Goal: Task Accomplishment & Management: Complete application form

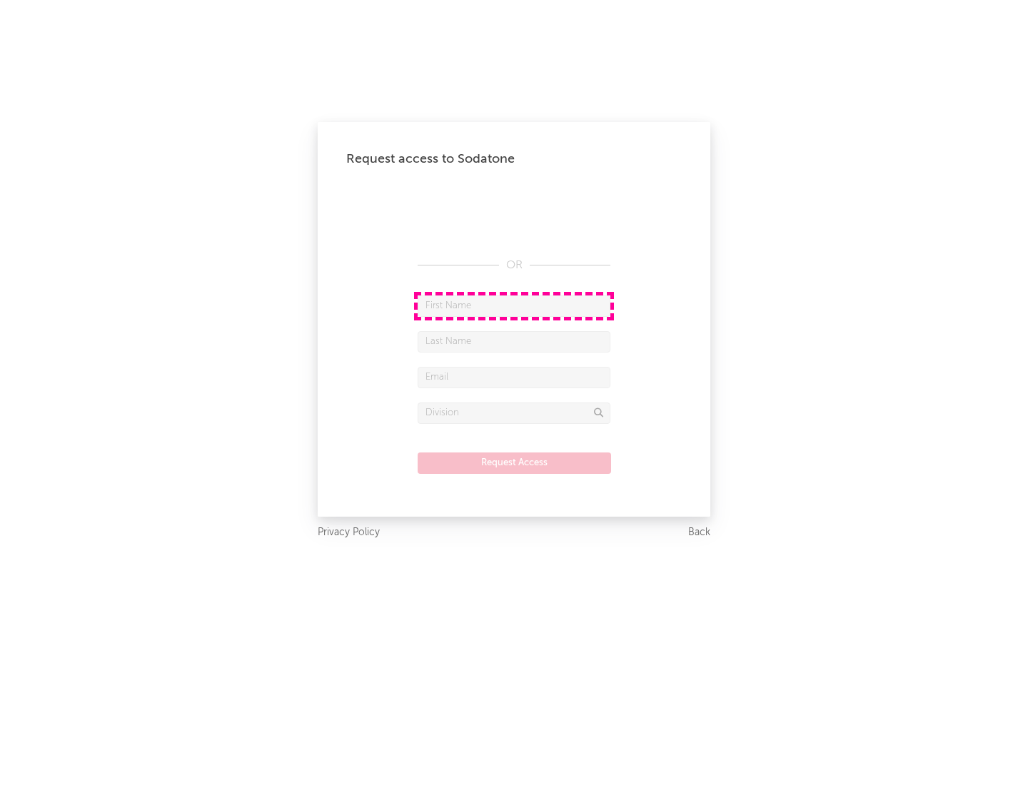
click at [514, 306] on input "text" at bounding box center [514, 306] width 193 height 21
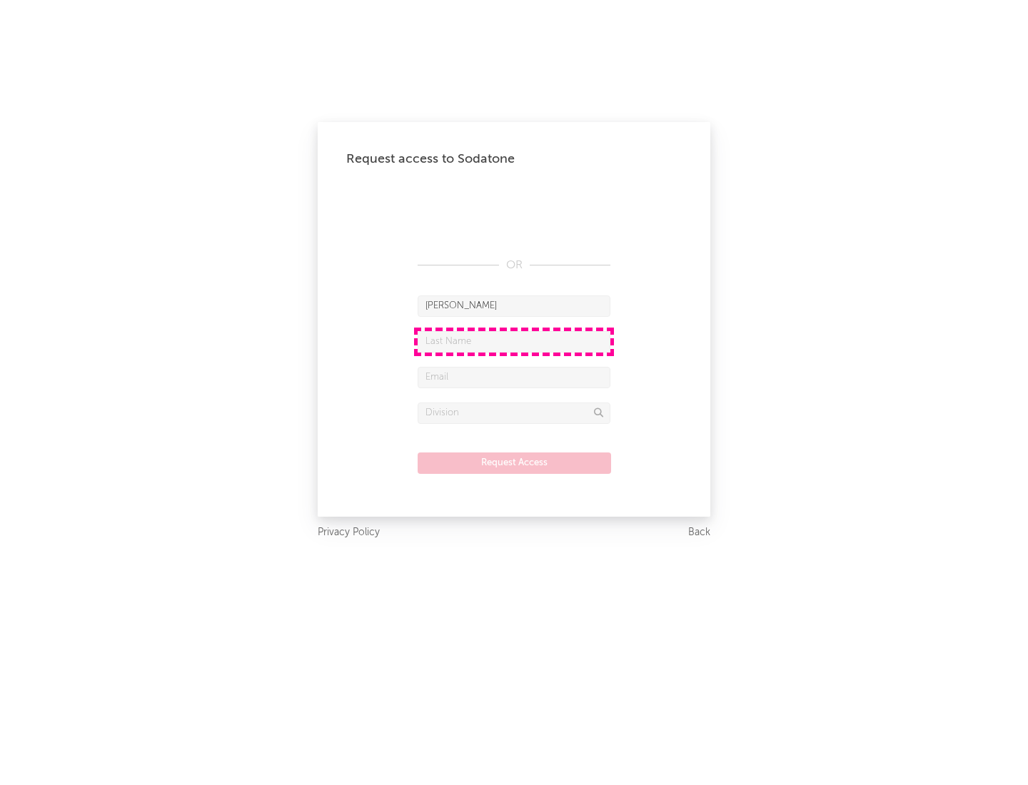
type input "[PERSON_NAME]"
click at [514, 341] on input "text" at bounding box center [514, 341] width 193 height 21
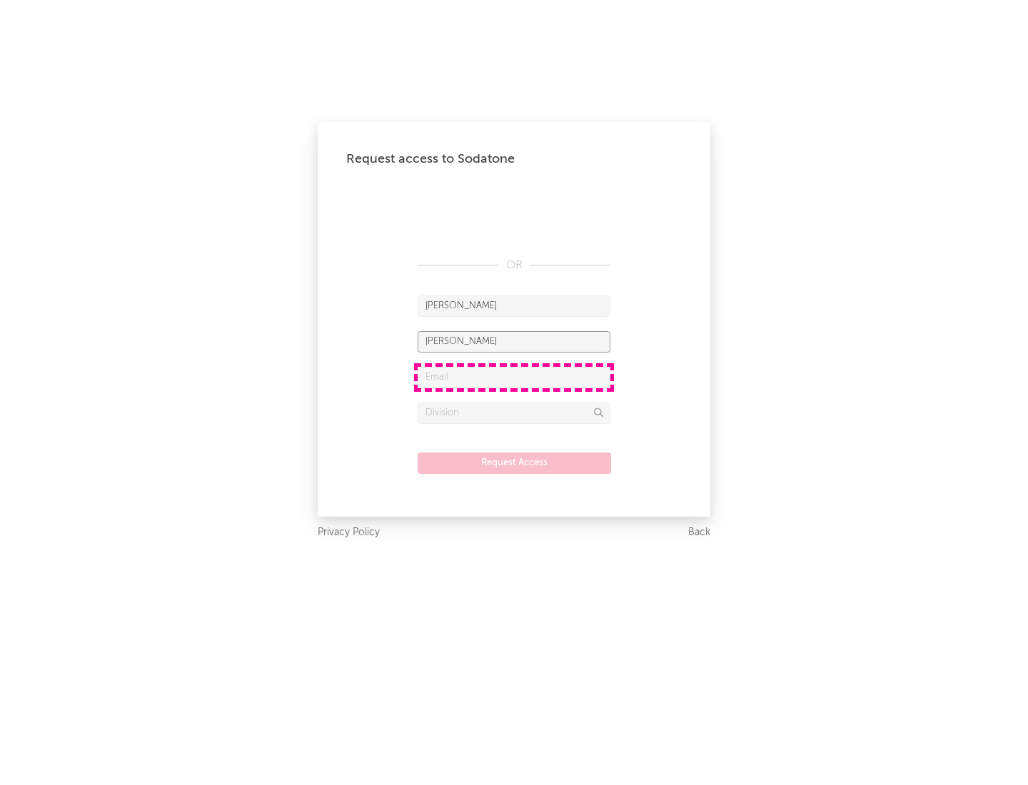
type input "[PERSON_NAME]"
click at [514, 377] on input "text" at bounding box center [514, 377] width 193 height 21
type input "[EMAIL_ADDRESS][DOMAIN_NAME]"
click at [514, 413] on input "text" at bounding box center [514, 413] width 193 height 21
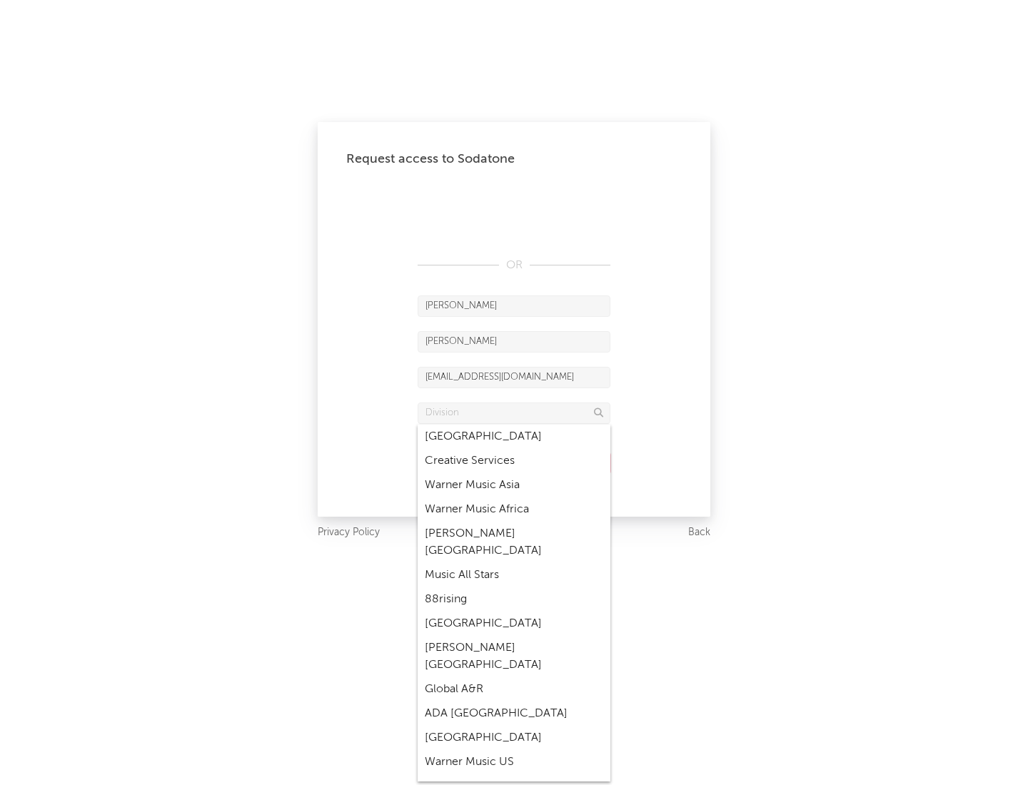
click at [514, 563] on div "Music All Stars" at bounding box center [514, 575] width 193 height 24
type input "Music All Stars"
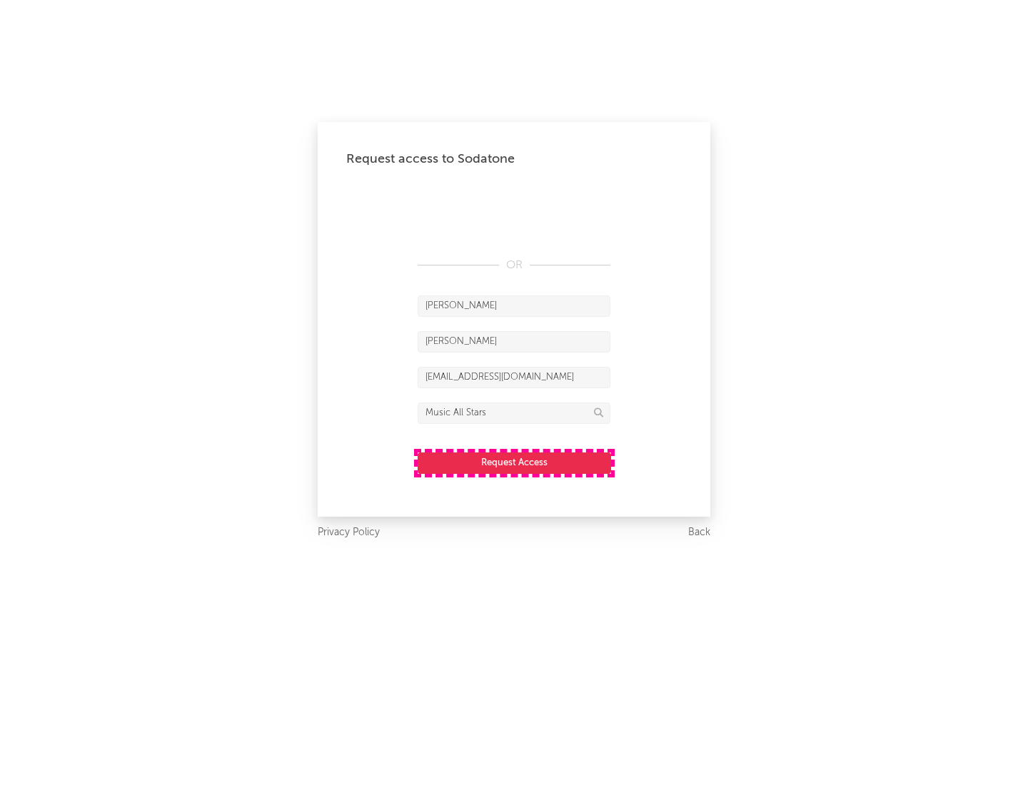
click at [514, 463] on button "Request Access" at bounding box center [514, 463] width 193 height 21
